Goal: Task Accomplishment & Management: Manage account settings

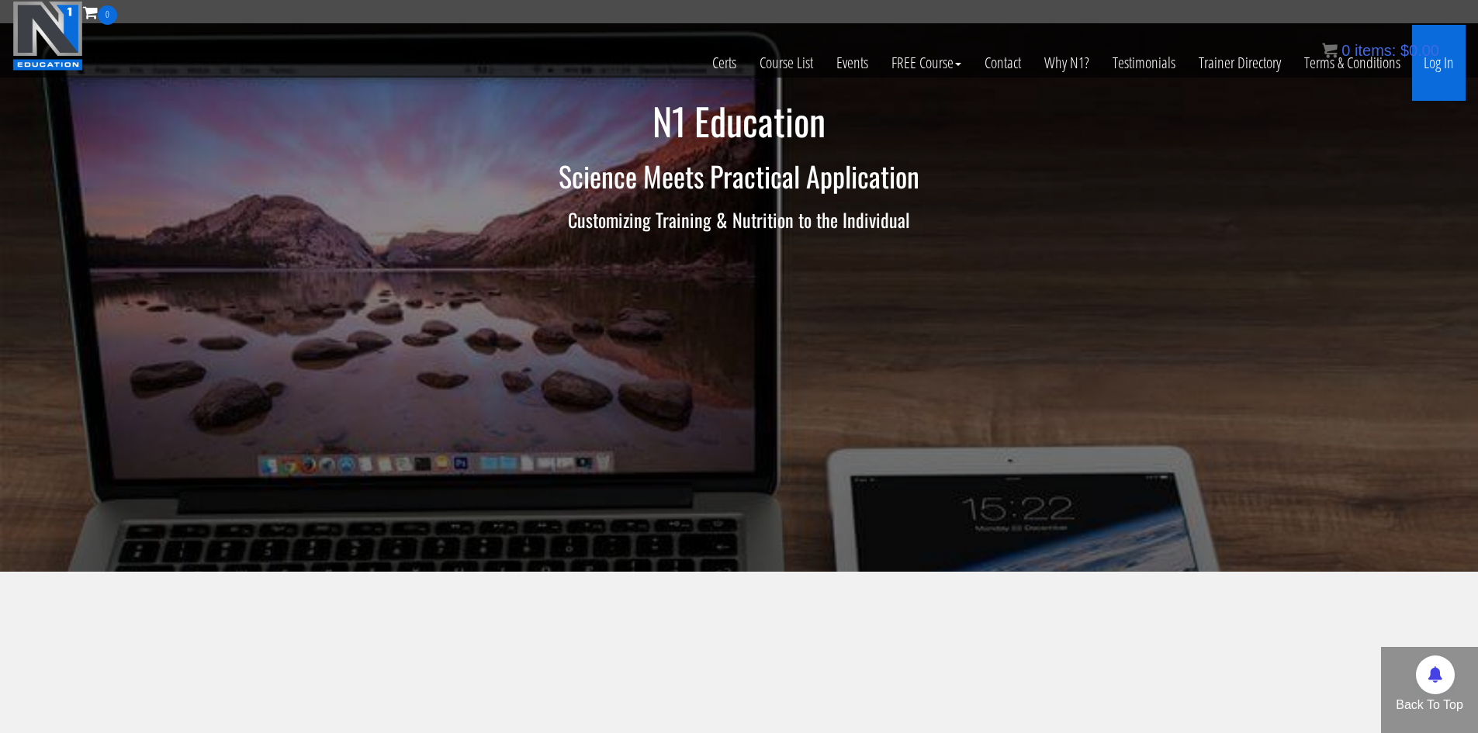
click at [1451, 74] on link "Log In" at bounding box center [1439, 63] width 54 height 76
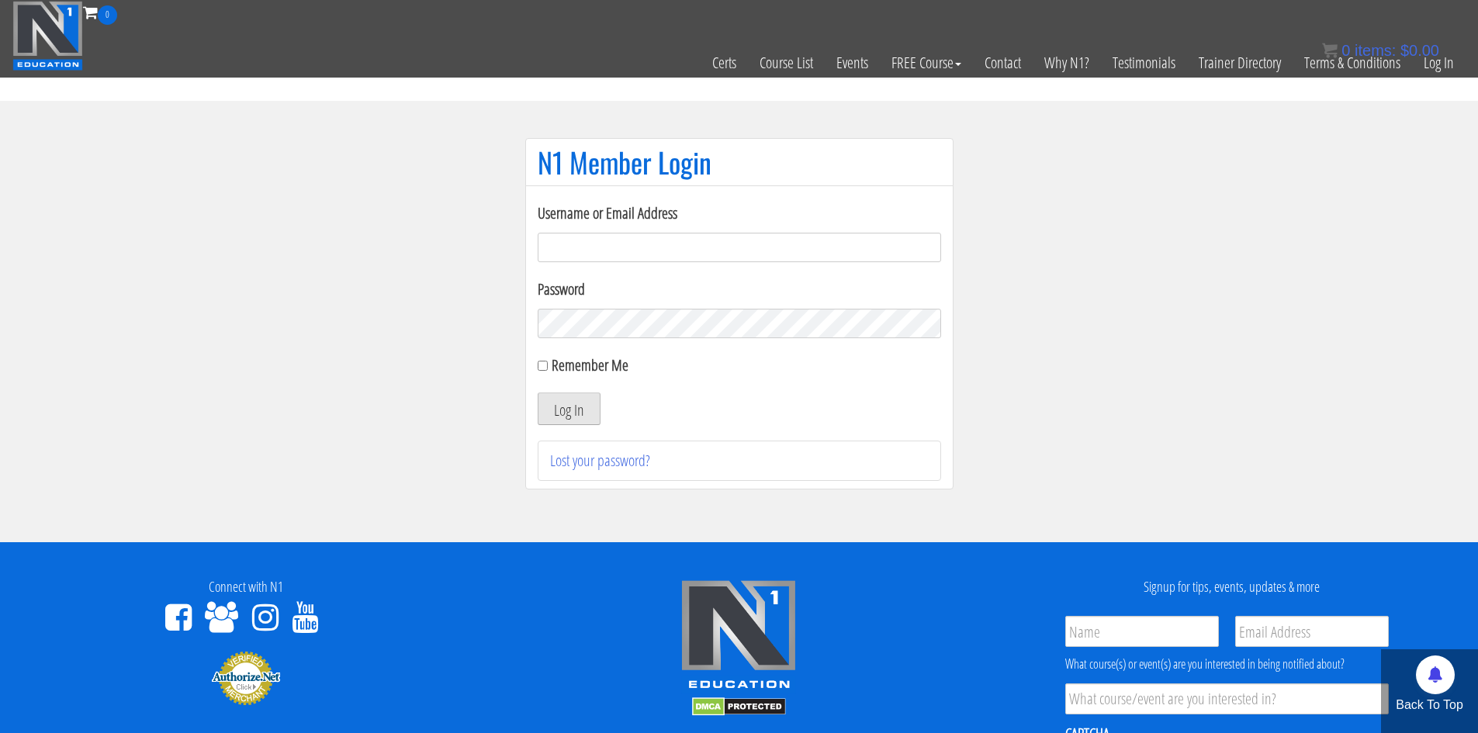
type input "makszietek@gmail.com"
click at [580, 394] on button "Log In" at bounding box center [569, 409] width 63 height 33
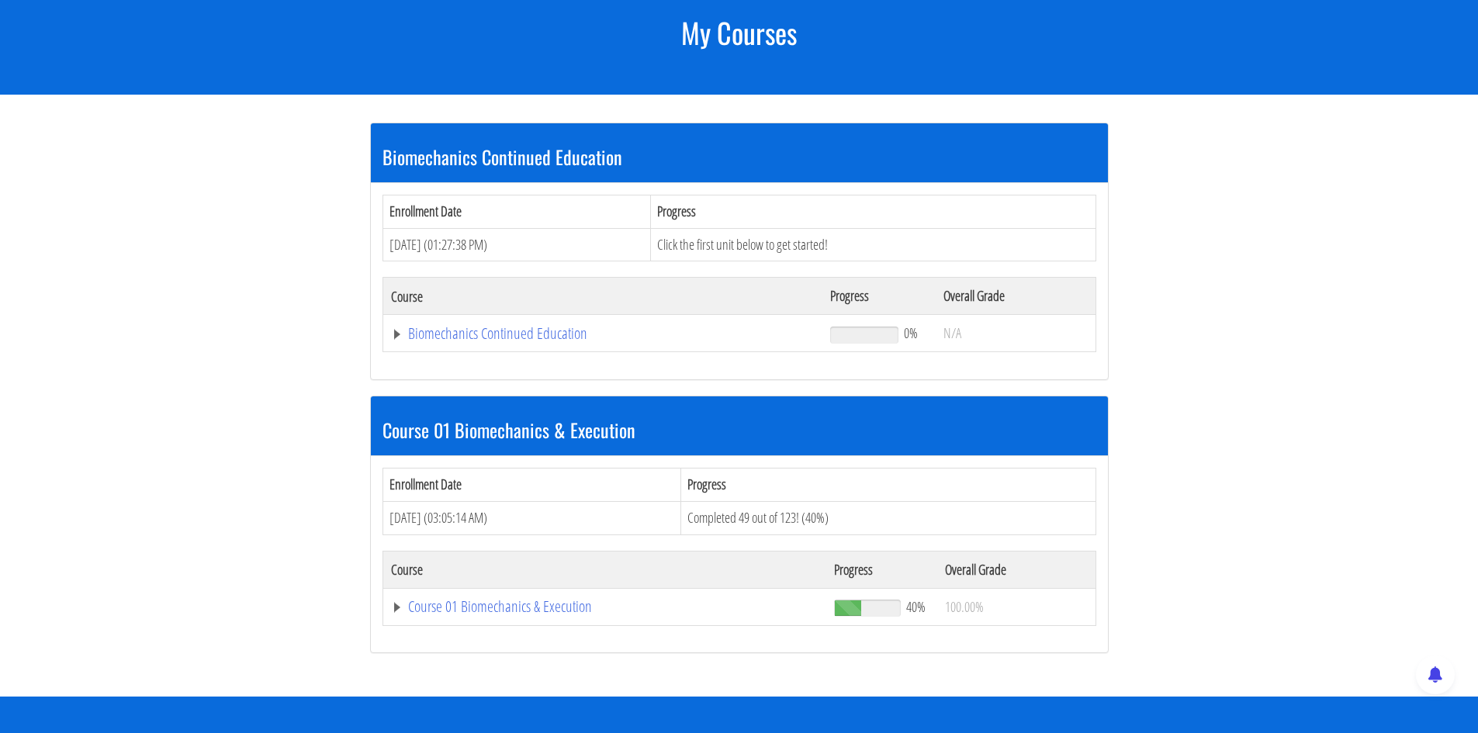
scroll to position [233, 0]
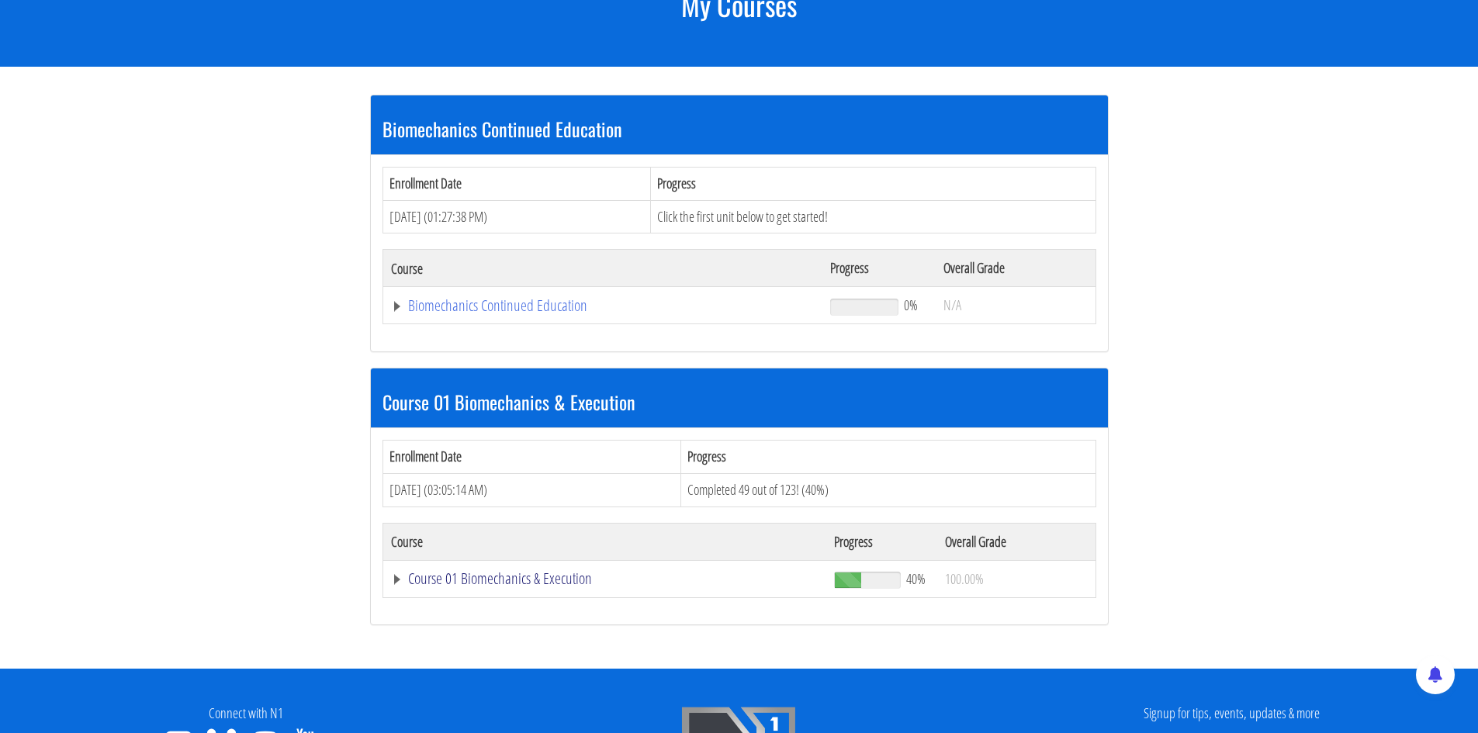
click at [466, 313] on link "Course 01 Biomechanics & Execution" at bounding box center [603, 306] width 424 height 16
